Goal: Task Accomplishment & Management: Manage account settings

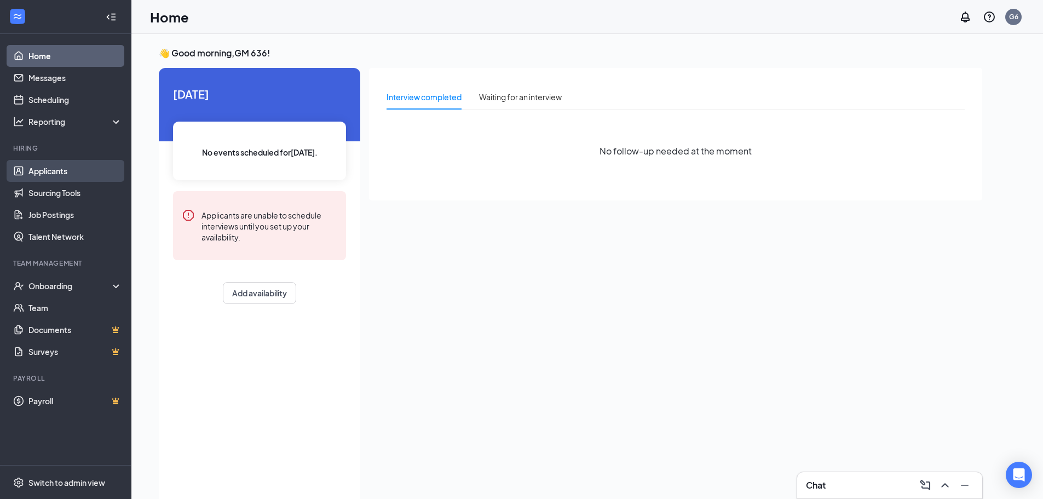
click at [31, 173] on link "Applicants" at bounding box center [75, 171] width 94 height 22
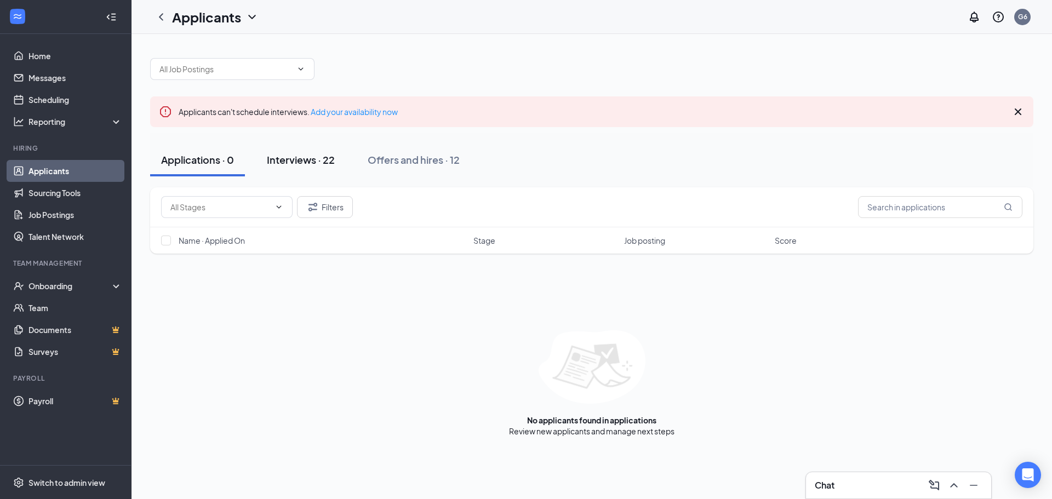
click at [296, 175] on button "Interviews · 22" at bounding box center [301, 159] width 90 height 33
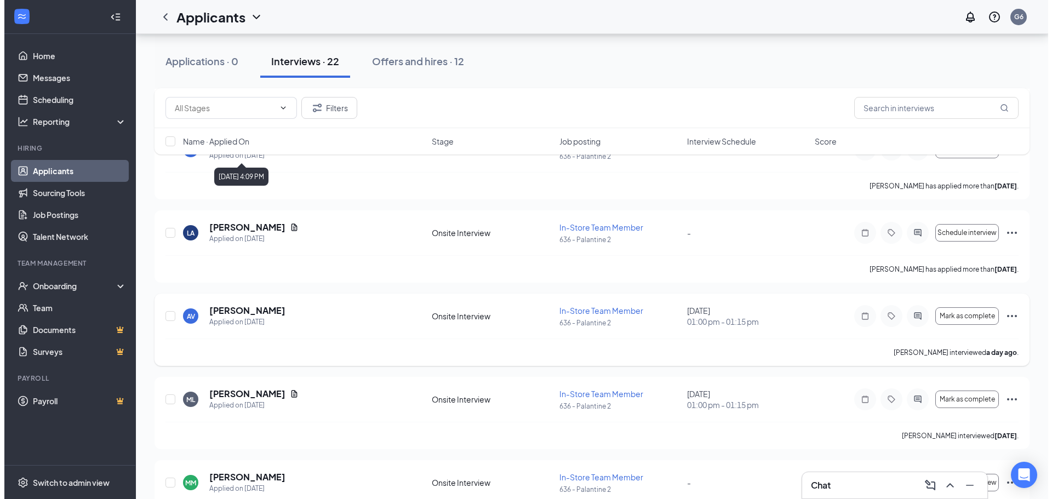
scroll to position [1150, 0]
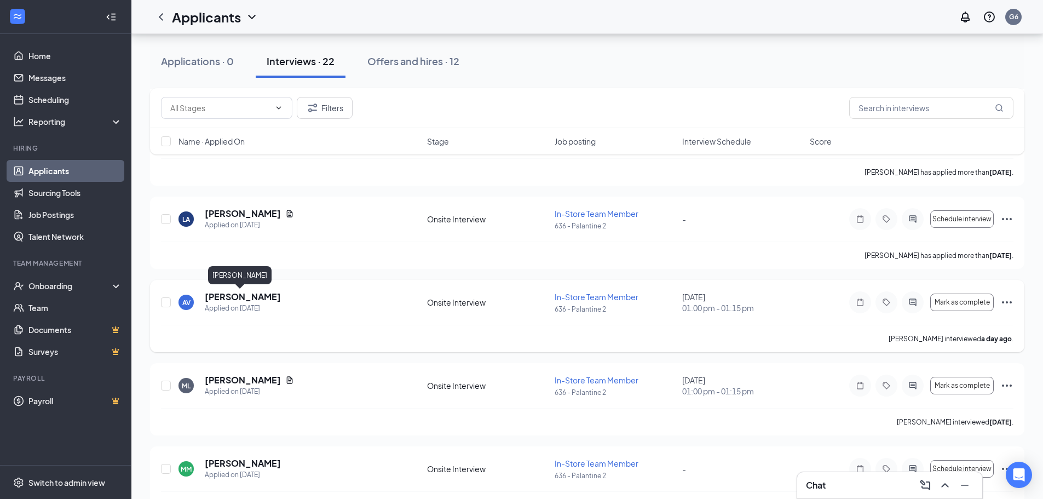
click at [257, 302] on h5 "[PERSON_NAME]" at bounding box center [243, 297] width 76 height 12
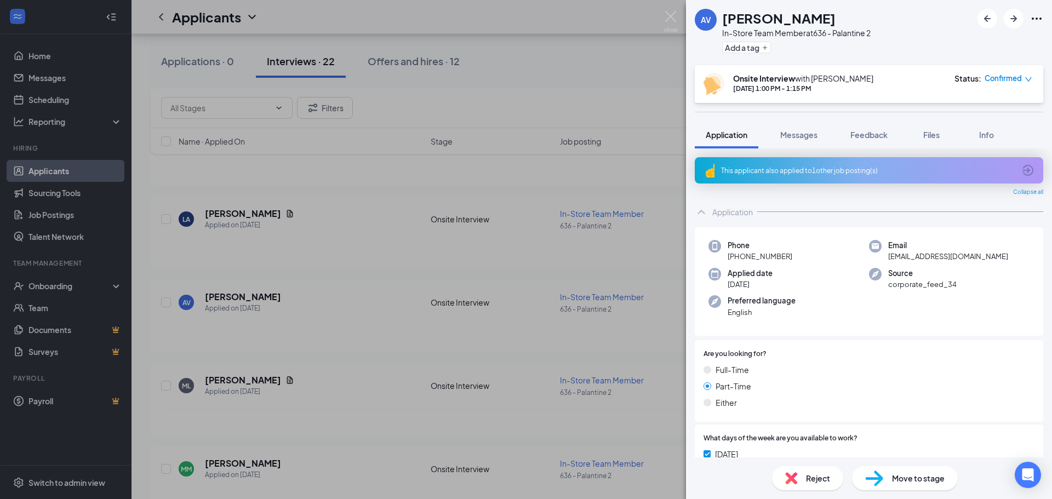
click at [258, 294] on div "AV [PERSON_NAME] In-Store Team Member at 636 - Palantine 2 Add a tag Onsite Int…" at bounding box center [526, 249] width 1052 height 499
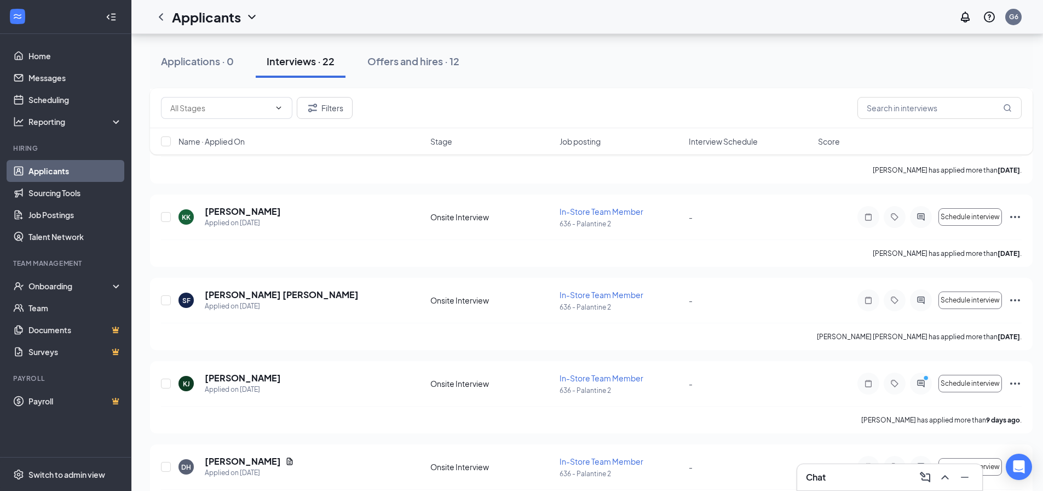
scroll to position [383, 0]
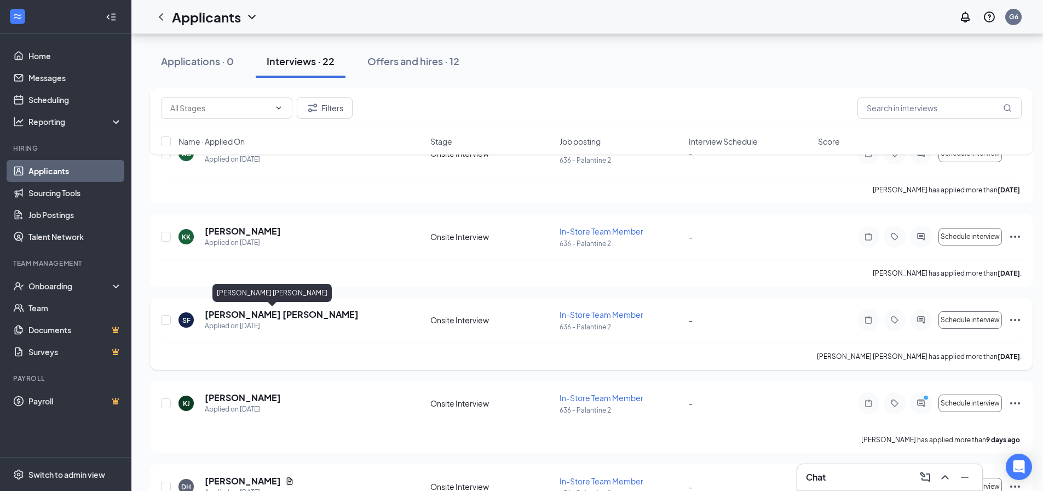
click at [272, 315] on h5 "[PERSON_NAME] [PERSON_NAME]" at bounding box center [282, 314] width 154 height 12
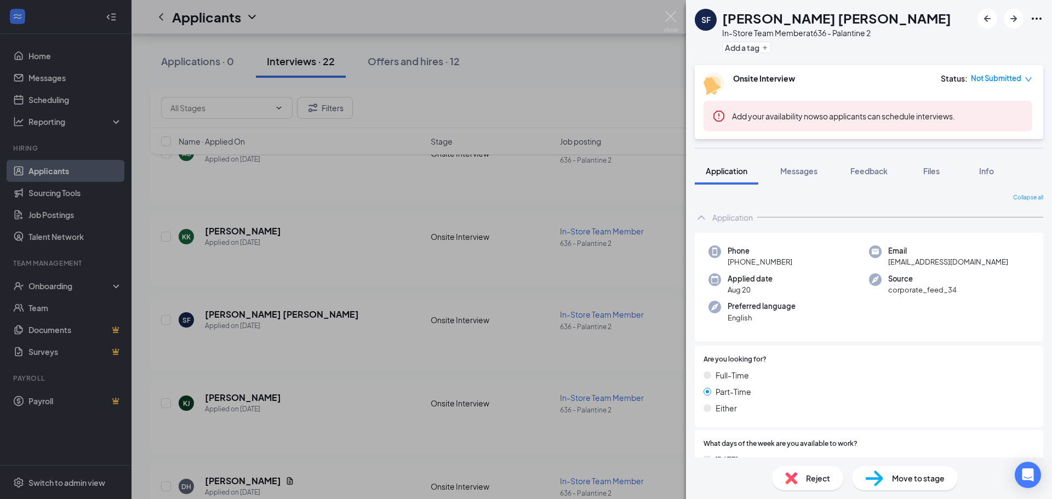
click at [183, 317] on div "SF [PERSON_NAME] [PERSON_NAME] In-Store Team Member at 636 - Palantine 2 Add a …" at bounding box center [526, 249] width 1052 height 499
